Goal: Information Seeking & Learning: Find specific fact

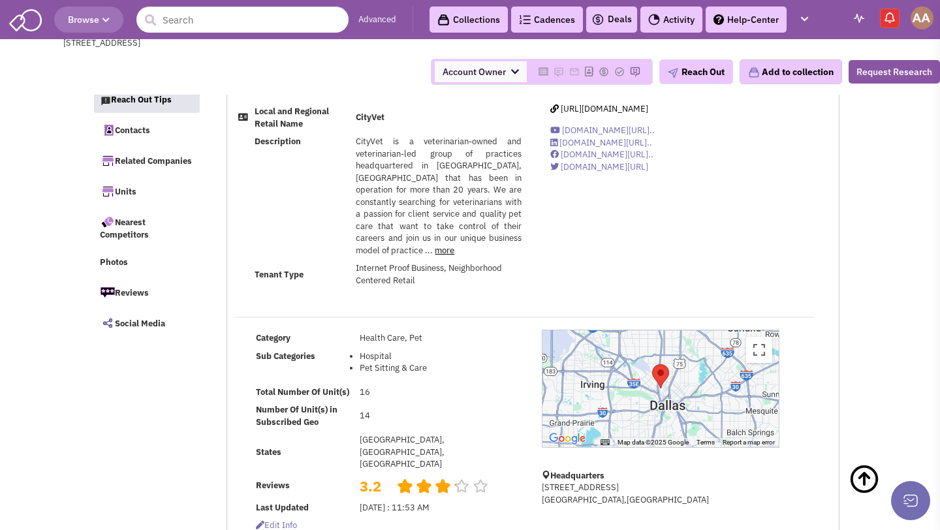
select select
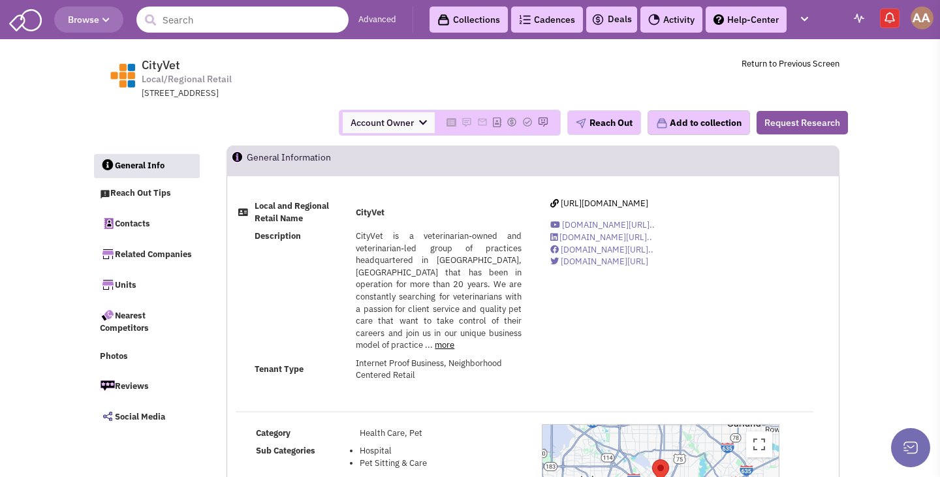
click at [238, 26] on input "text" at bounding box center [242, 20] width 212 height 26
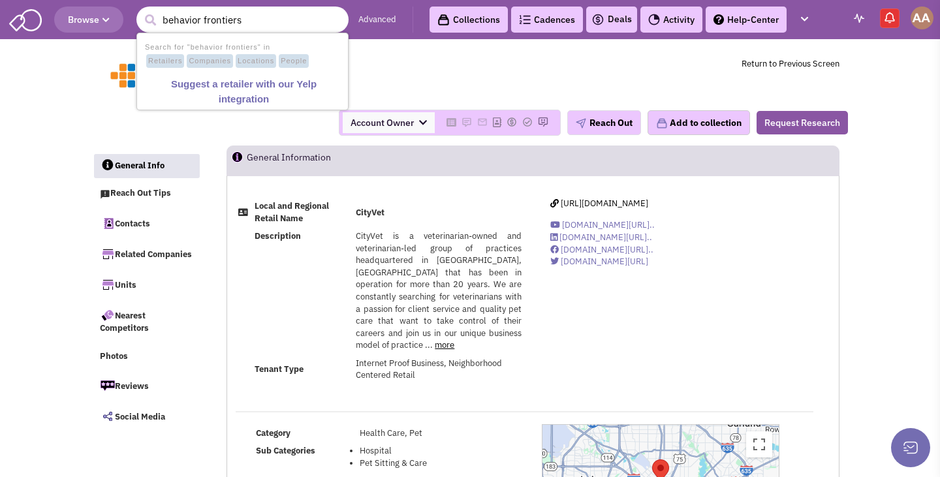
type input "behavior frontiers"
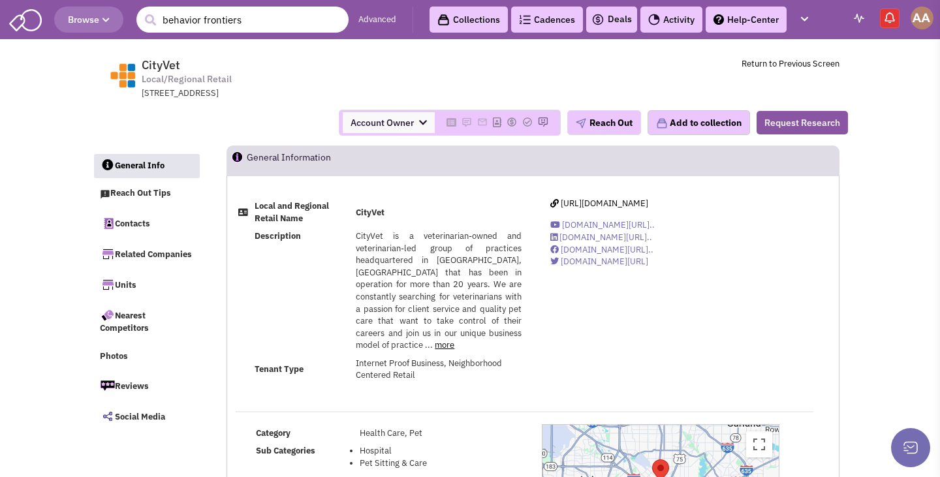
drag, startPoint x: 322, startPoint y: 27, endPoint x: 42, endPoint y: 1, distance: 281.3
click at [42, 1] on header "Browse 1 result is available, use up and down arrow keys to navigate. behavior …" at bounding box center [470, 19] width 940 height 39
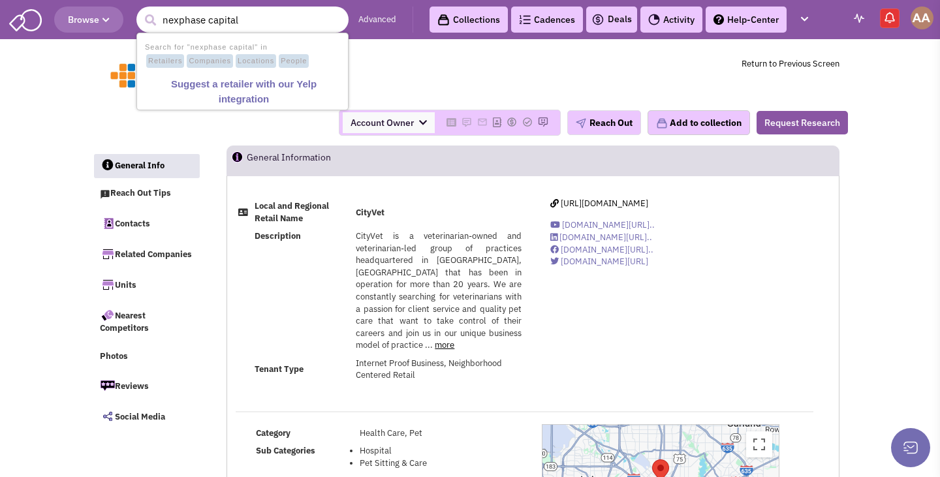
drag, startPoint x: 207, startPoint y: 20, endPoint x: 116, endPoint y: 11, distance: 91.8
click at [116, 11] on header "Browse 1 result is available, use up and down arrow keys to navigate. nexphase …" at bounding box center [470, 19] width 940 height 39
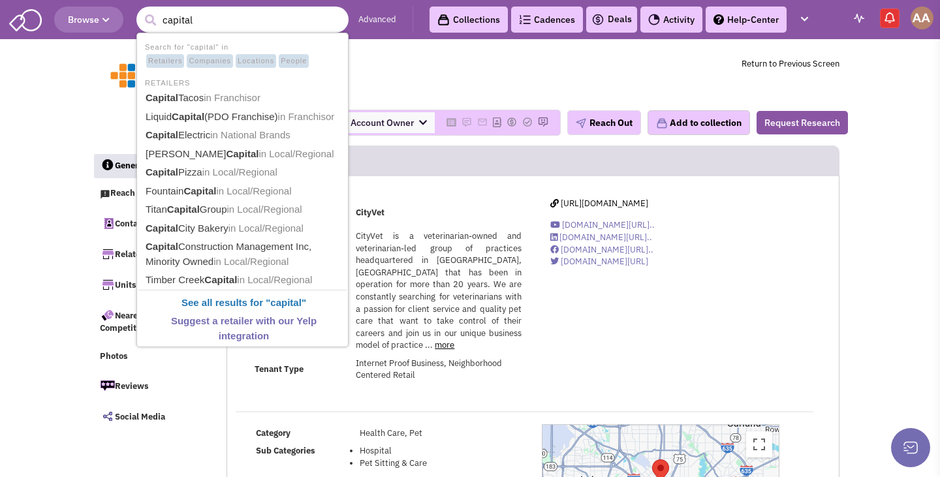
click at [200, 20] on input "capital" at bounding box center [242, 20] width 212 height 26
type input "capital nexphase"
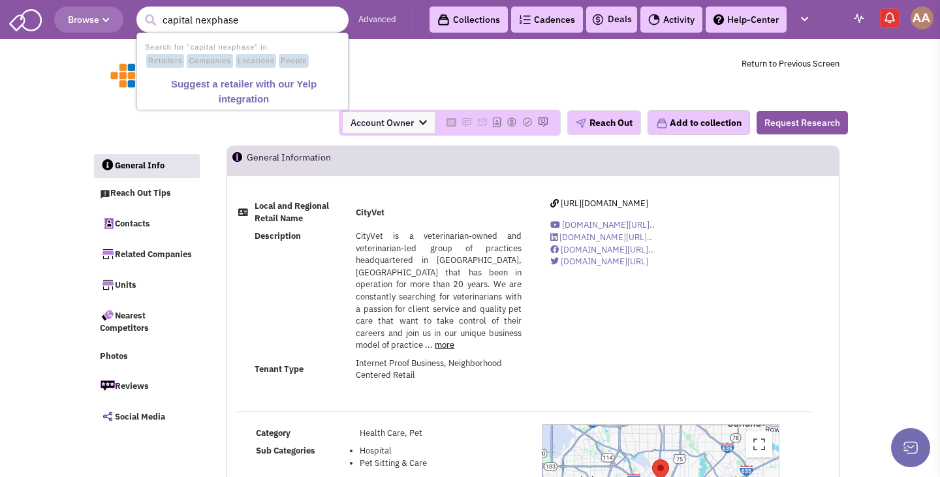
drag, startPoint x: 251, startPoint y: 23, endPoint x: 76, endPoint y: -6, distance: 178.0
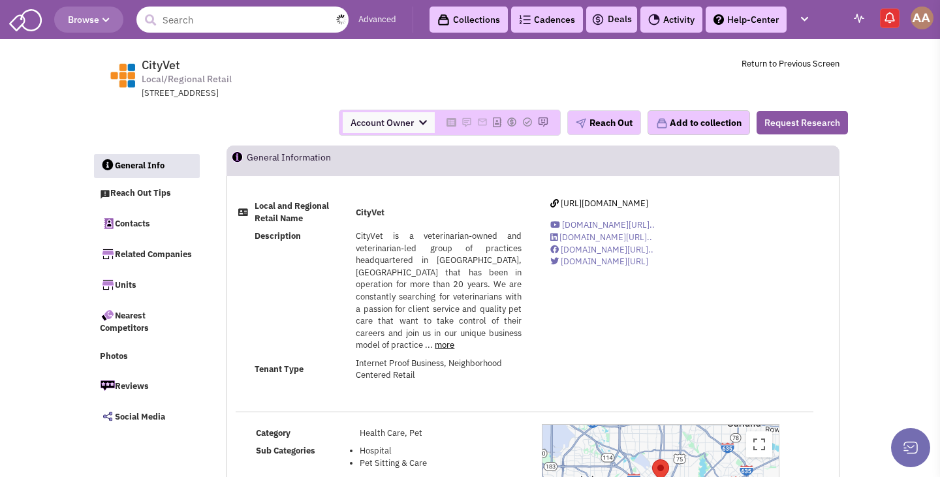
click at [287, 13] on input "text" at bounding box center [242, 20] width 212 height 26
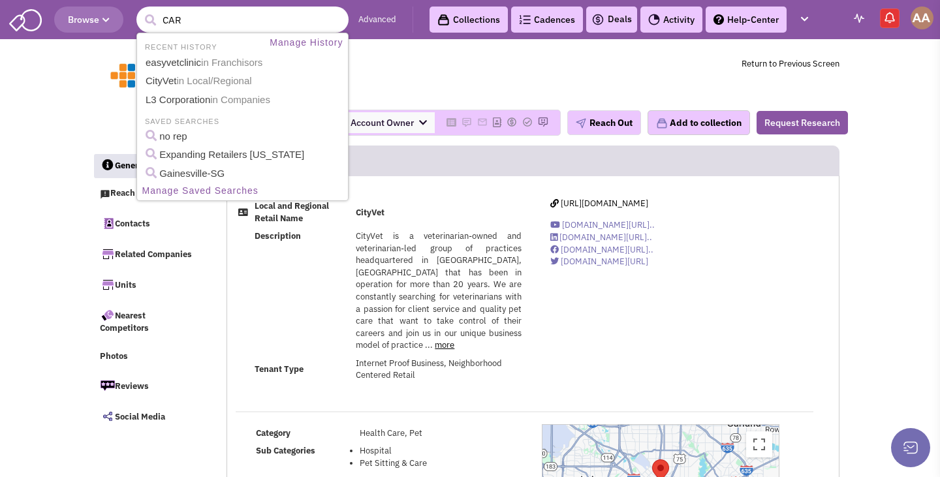
type input "CARD"
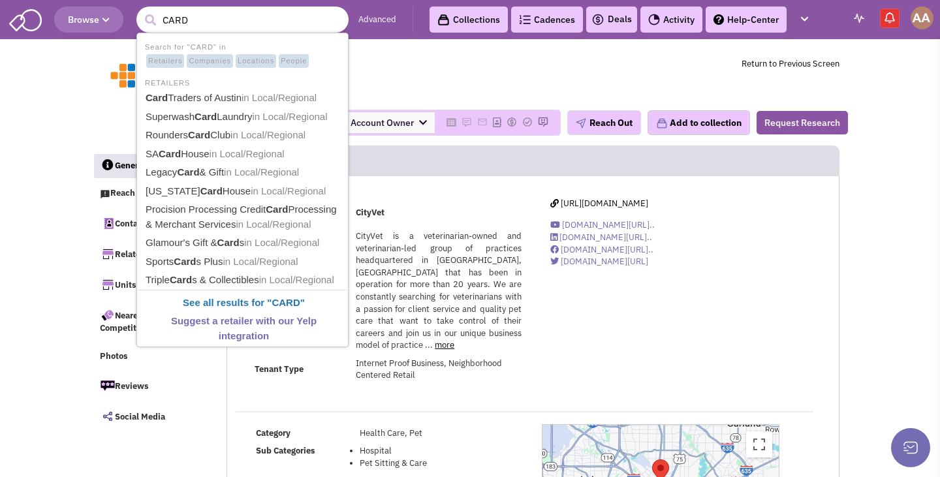
drag, startPoint x: 285, startPoint y: 22, endPoint x: 155, endPoint y: 21, distance: 129.9
click at [155, 21] on form "11 results are available, use up and down arrow keys to navigate. CARD" at bounding box center [242, 20] width 212 height 26
